Goal: Transaction & Acquisition: Register for event/course

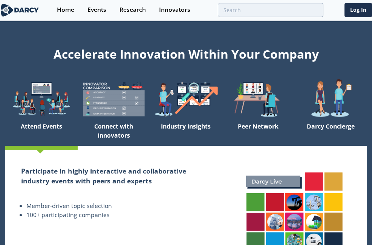
click at [96, 11] on div "Events" at bounding box center [97, 10] width 19 height 6
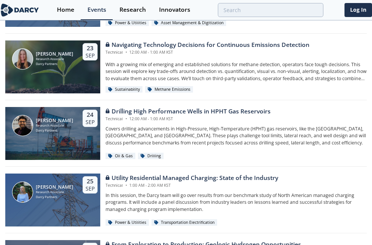
scroll to position [962, 0]
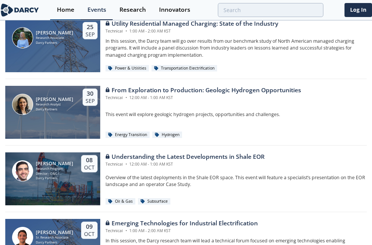
click at [68, 12] on div "Home" at bounding box center [65, 10] width 17 height 6
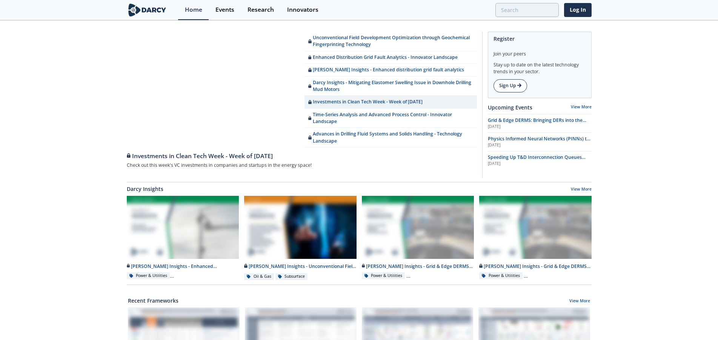
click at [372, 86] on link "Sign Up" at bounding box center [511, 85] width 34 height 13
